Goal: Task Accomplishment & Management: Use online tool/utility

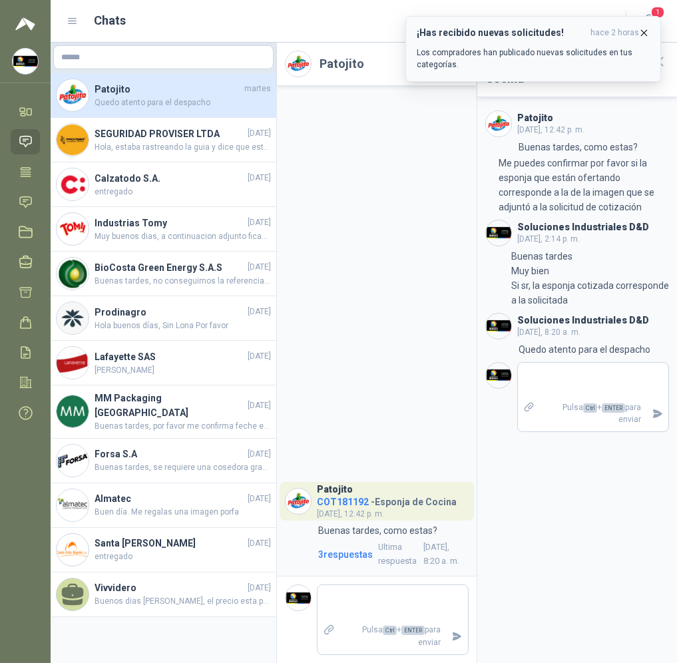
click at [641, 33] on icon "button" at bounding box center [644, 32] width 11 height 11
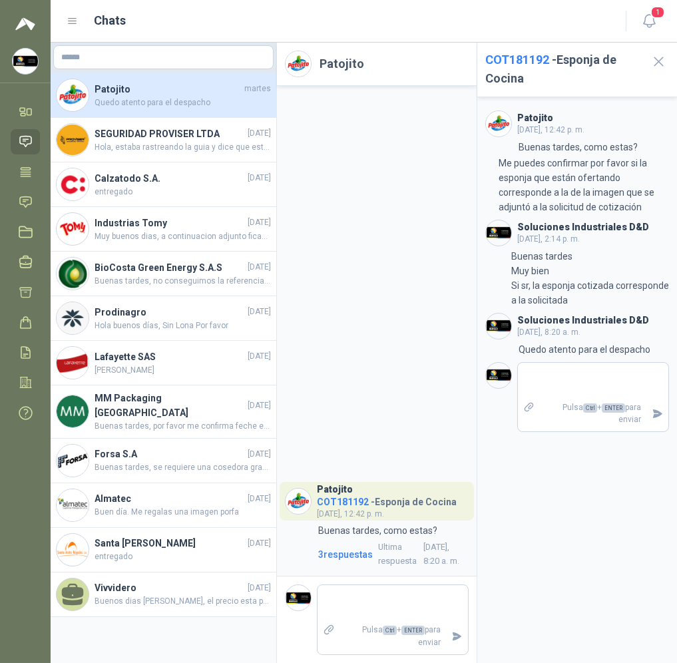
click at [647, 22] on icon "button" at bounding box center [649, 21] width 17 height 17
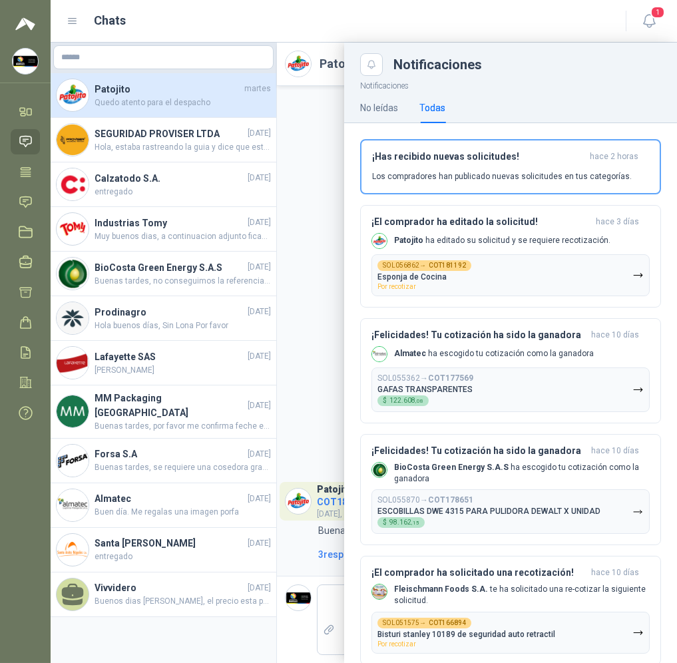
click at [31, 139] on icon at bounding box center [25, 142] width 11 height 11
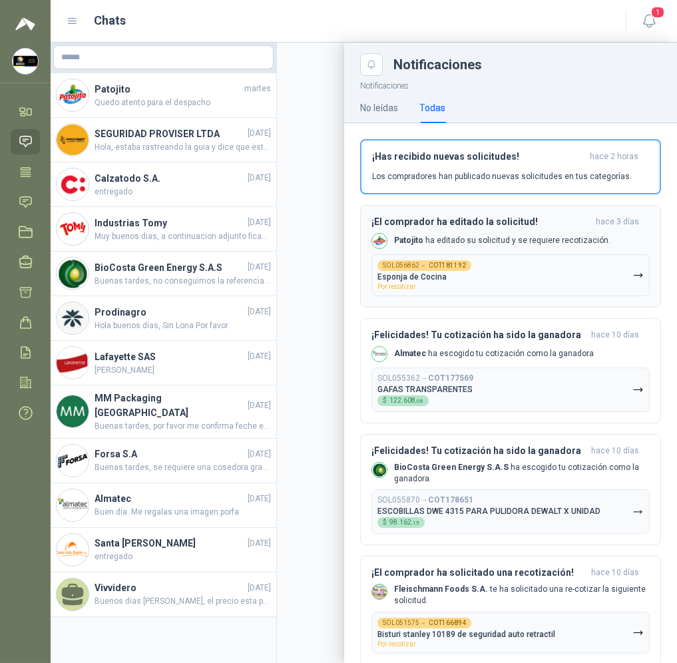
click at [529, 223] on h3 "¡El comprador ha editado la solicitud!" at bounding box center [481, 221] width 219 height 11
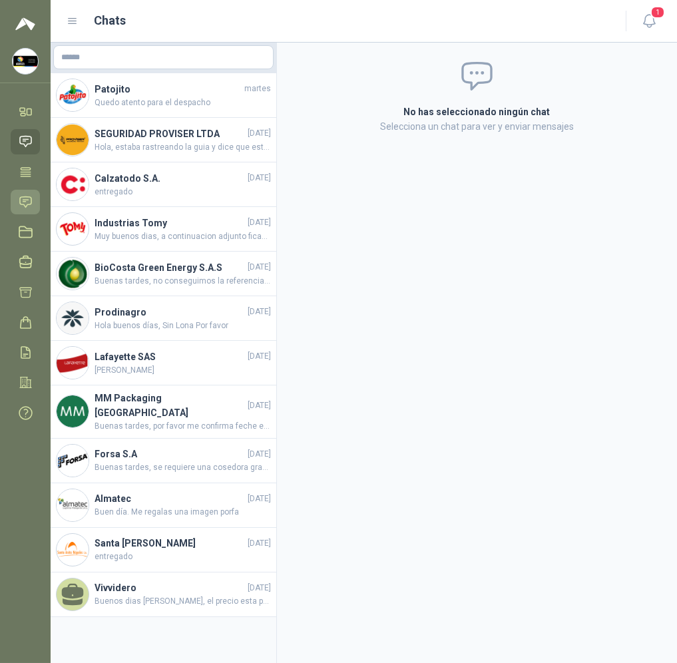
click at [30, 205] on icon at bounding box center [26, 202] width 14 height 14
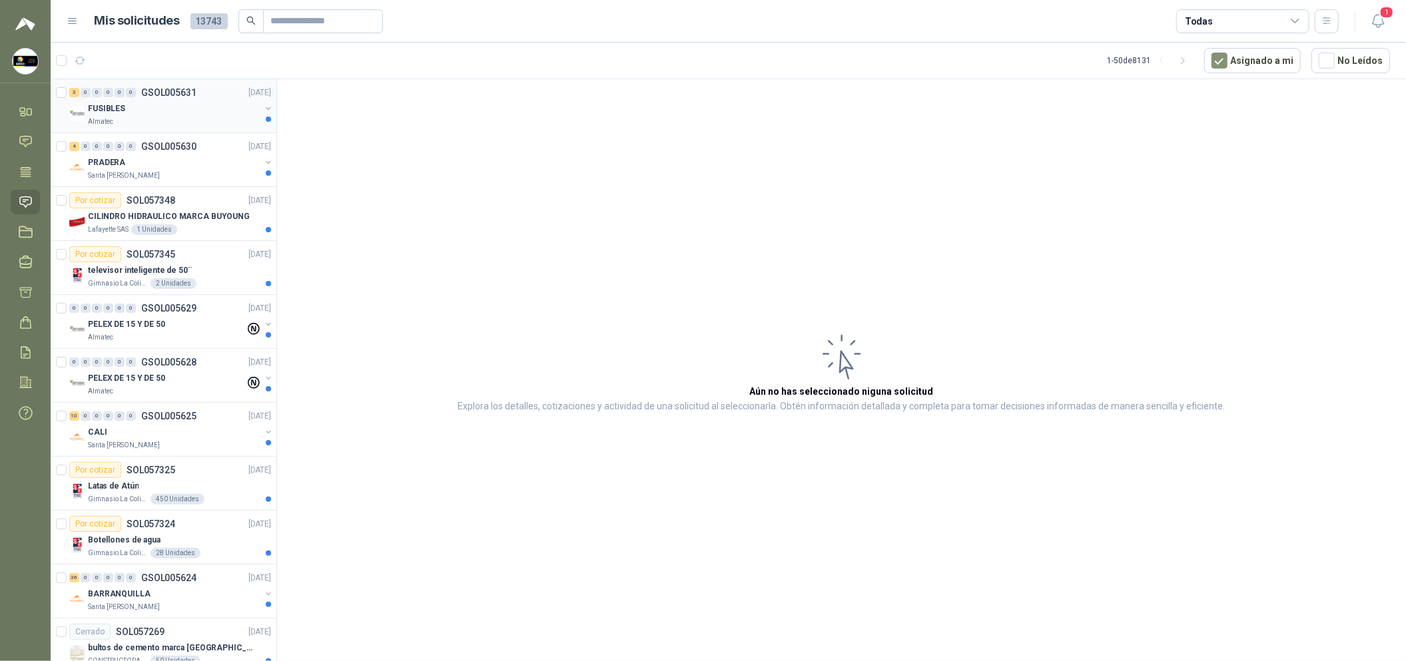
click at [162, 107] on div "FUSIBLES" at bounding box center [174, 109] width 173 height 16
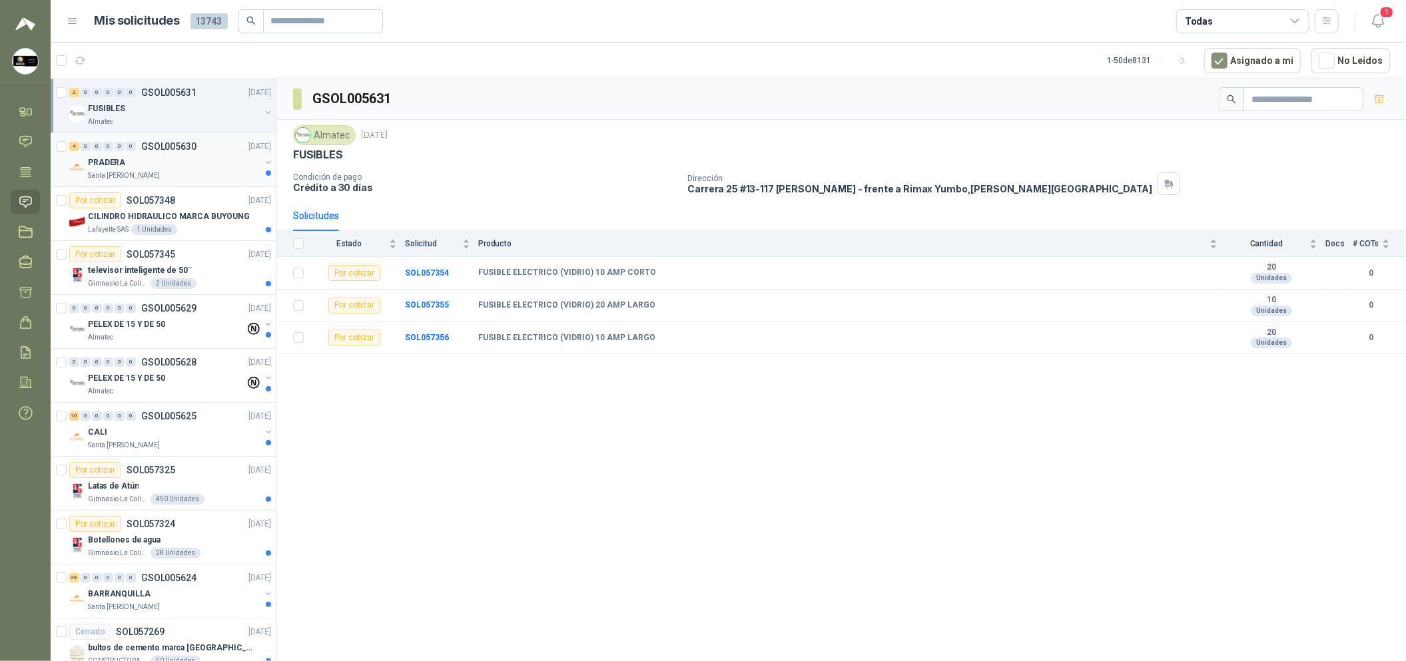
click at [204, 181] on div "4 0 0 0 0 0 GSOL005630 [DATE] PRADERA Santa [PERSON_NAME]" at bounding box center [164, 160] width 226 height 54
click at [197, 205] on div "Por cotizar SOL057348 [DATE]" at bounding box center [170, 201] width 202 height 16
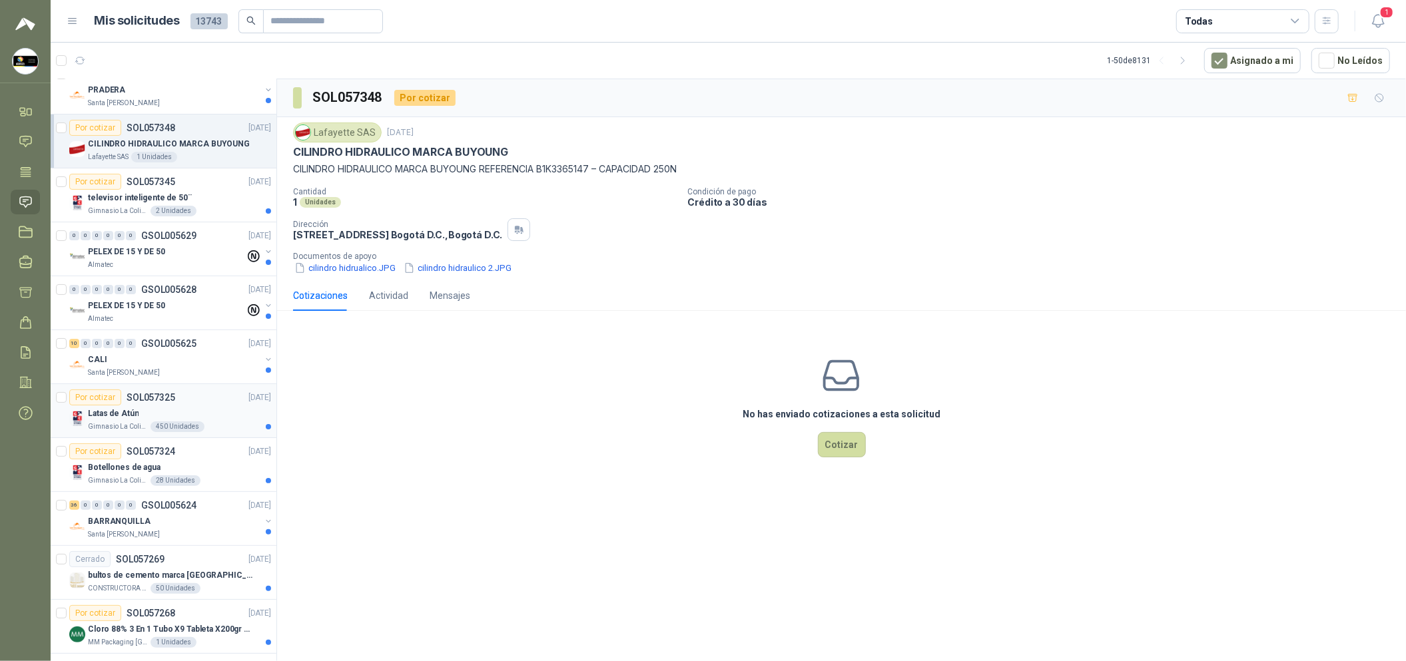
scroll to position [99, 0]
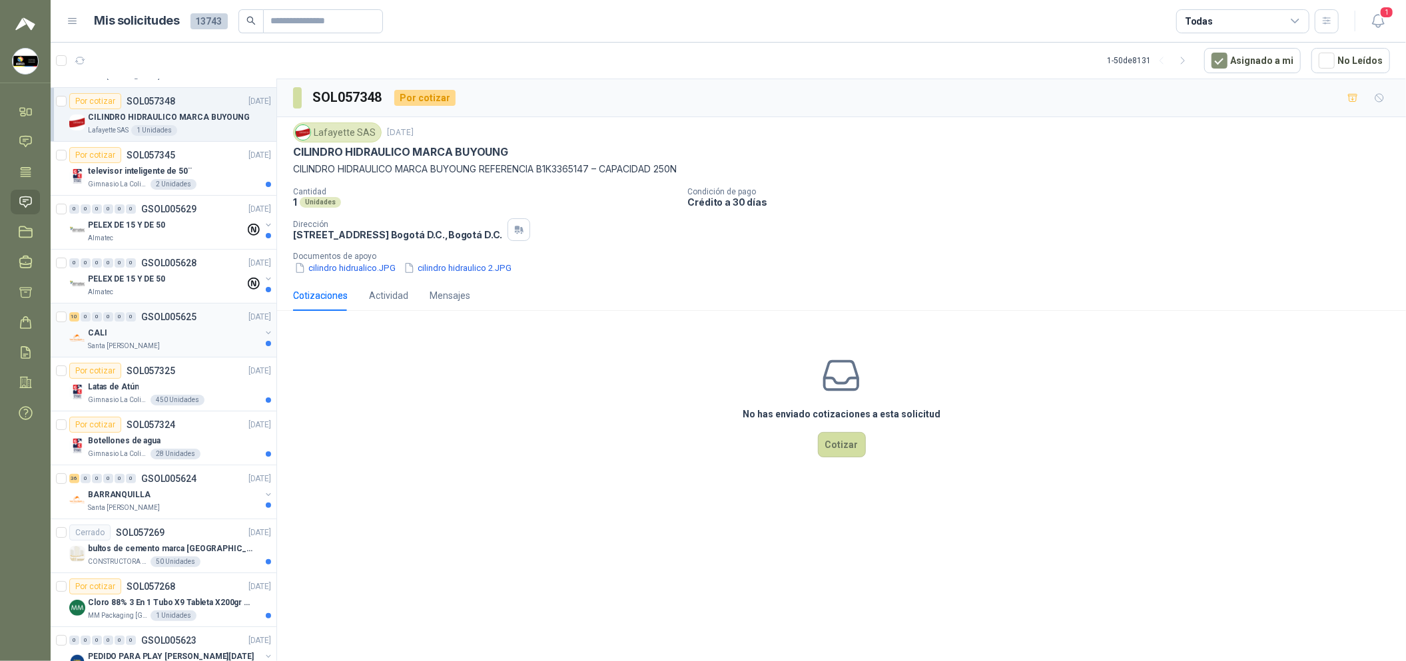
click at [202, 348] on div "Santa [PERSON_NAME]" at bounding box center [174, 346] width 173 height 11
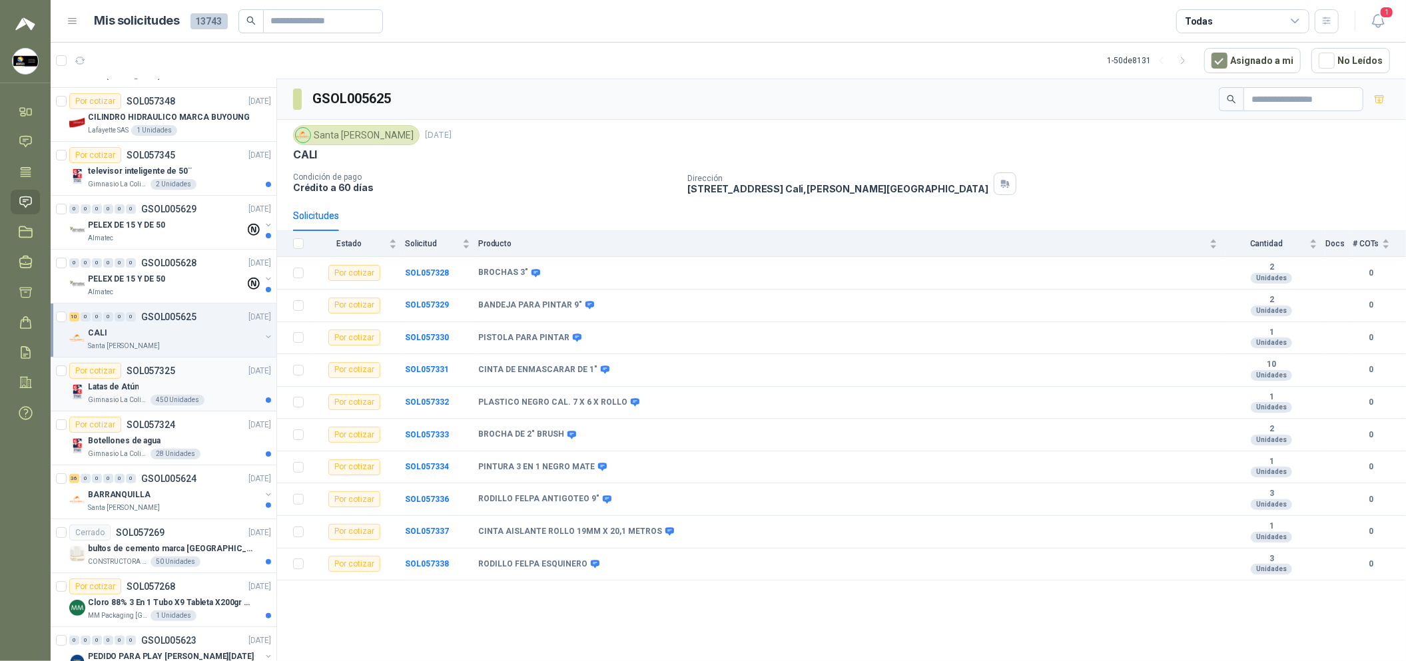
click at [179, 384] on div "Latas de Atún" at bounding box center [179, 387] width 183 height 16
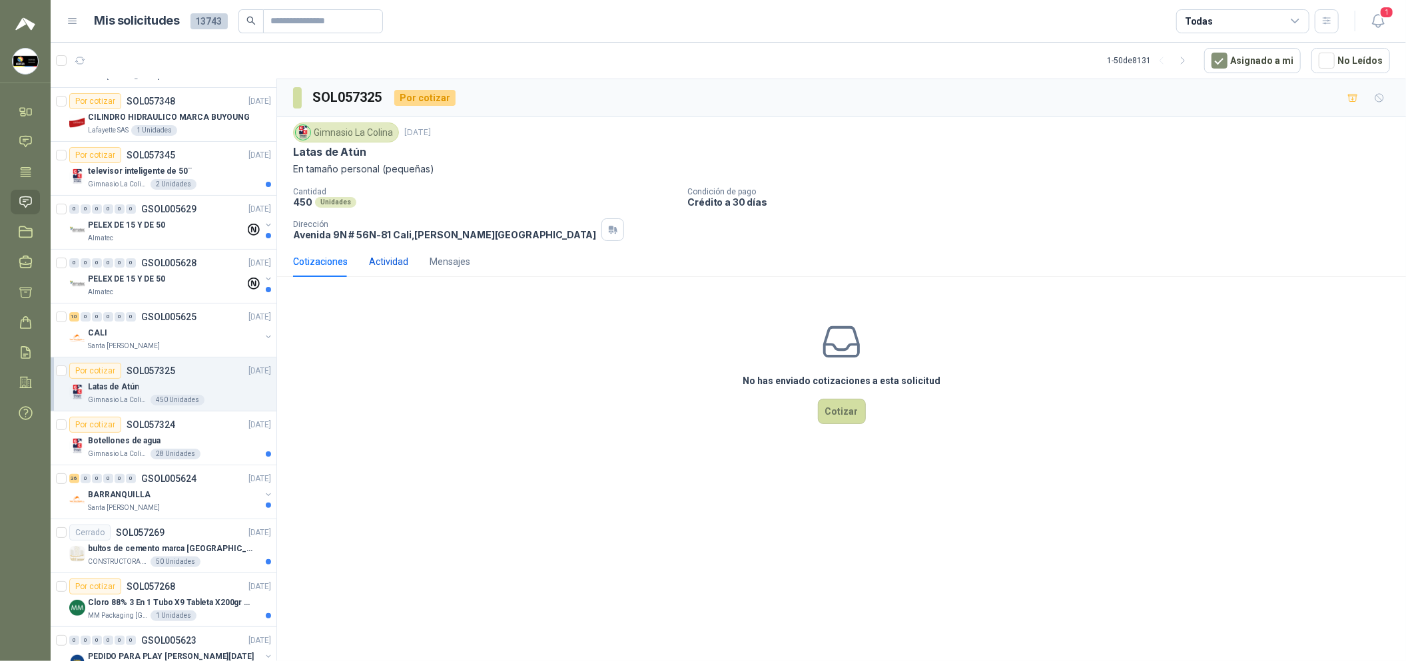
click at [382, 269] on div "Actividad" at bounding box center [388, 261] width 39 height 15
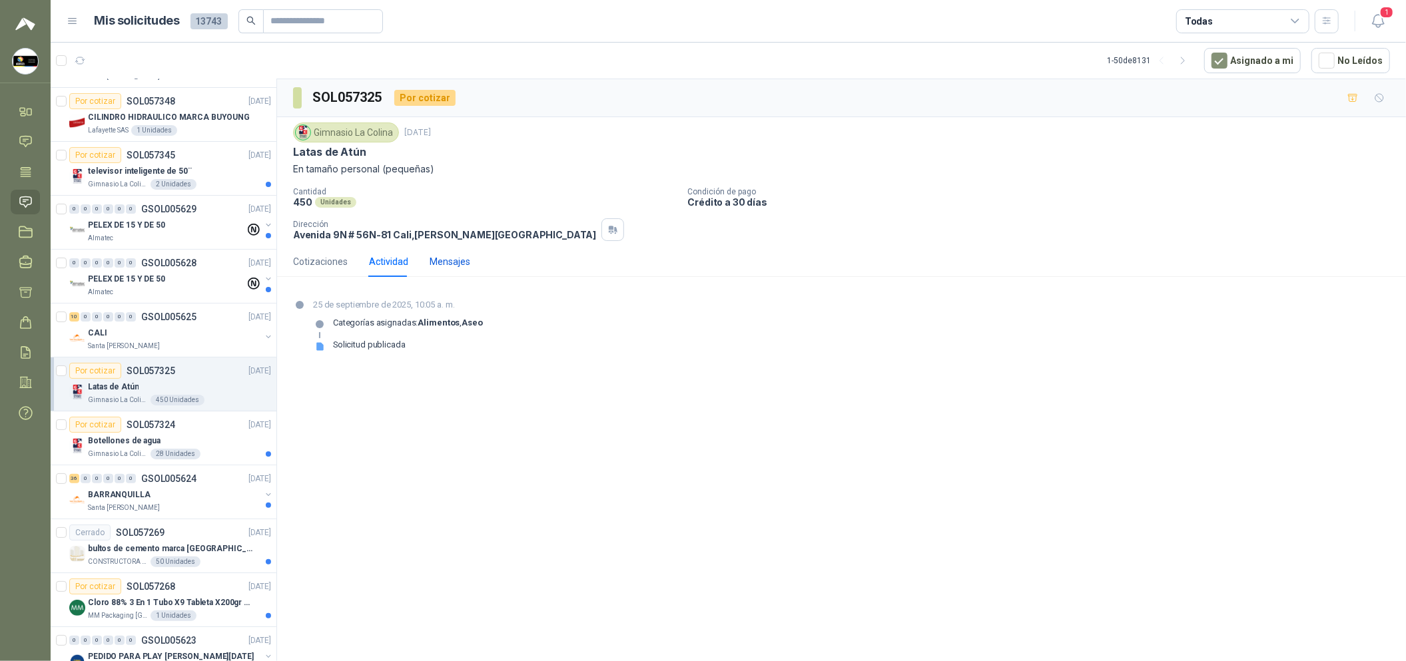
click at [442, 267] on div "Mensajes" at bounding box center [450, 261] width 41 height 15
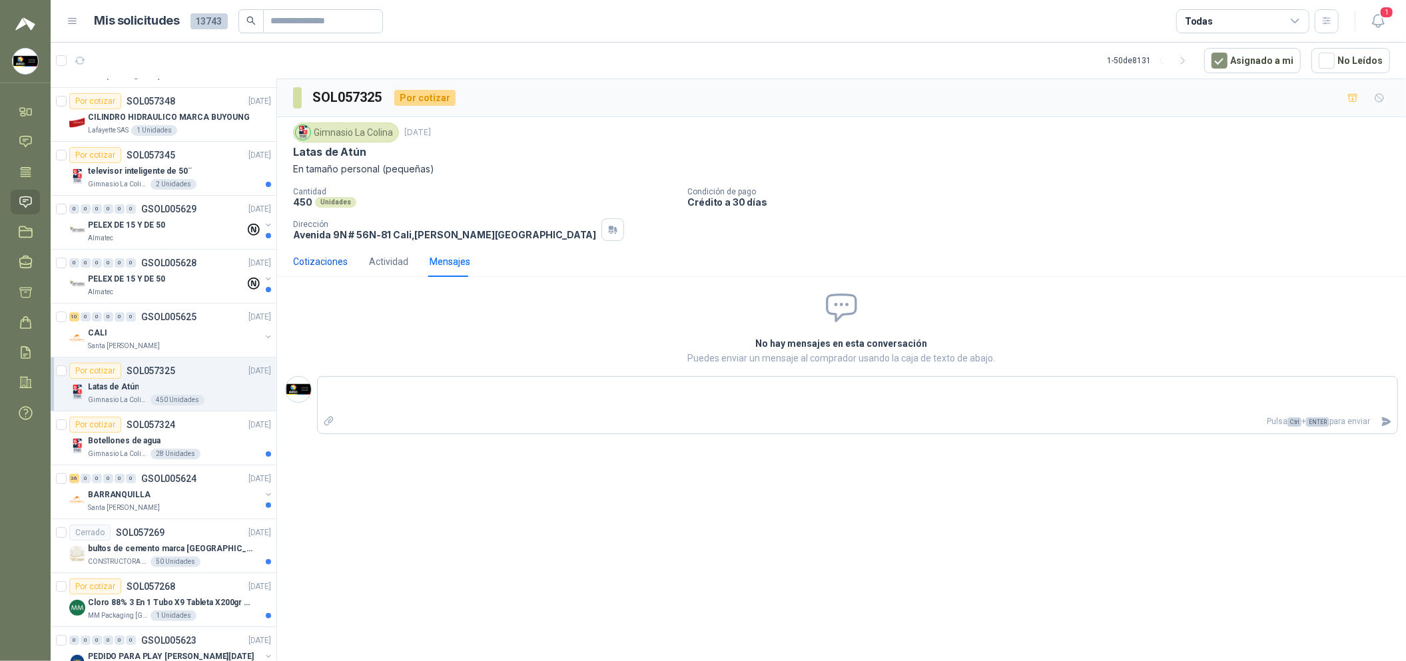
click at [322, 257] on div "Cotizaciones" at bounding box center [320, 261] width 55 height 15
